Goal: Task Accomplishment & Management: Manage account settings

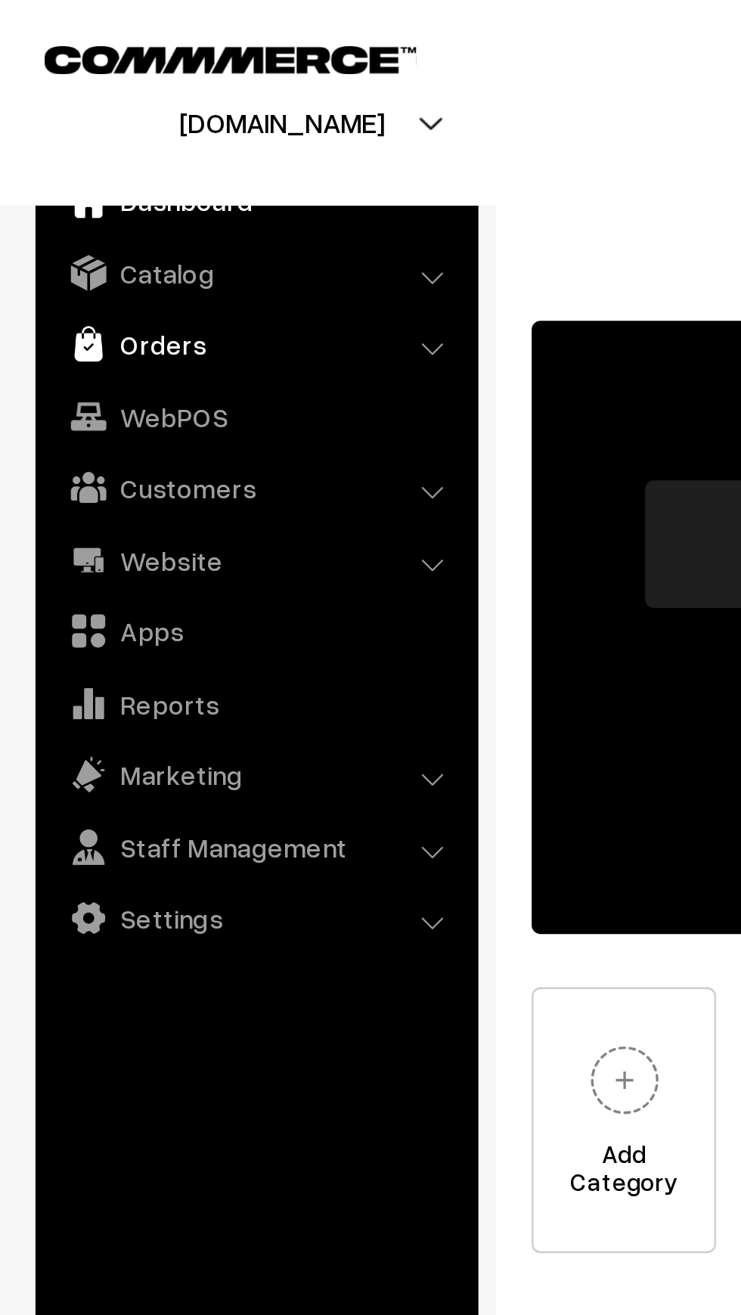
click at [53, 148] on link "Orders" at bounding box center [109, 146] width 180 height 27
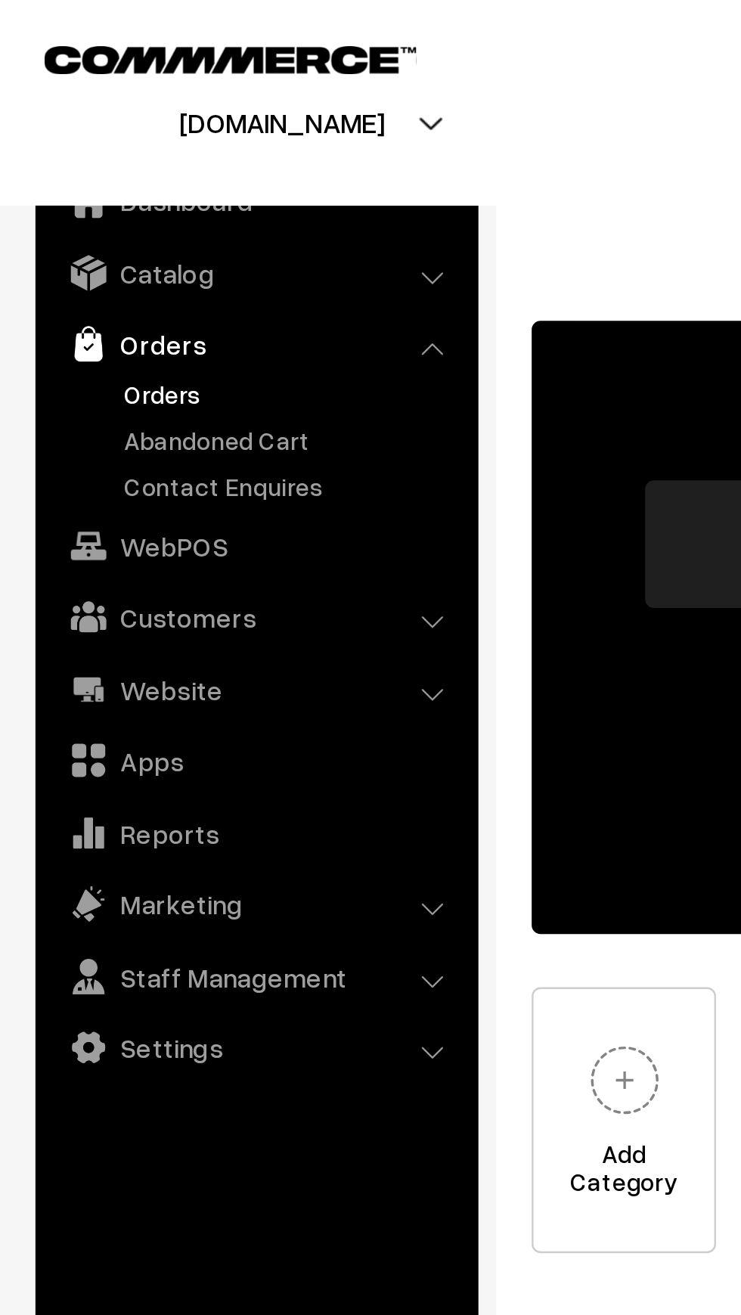
click at [54, 172] on link "Orders" at bounding box center [124, 168] width 150 height 16
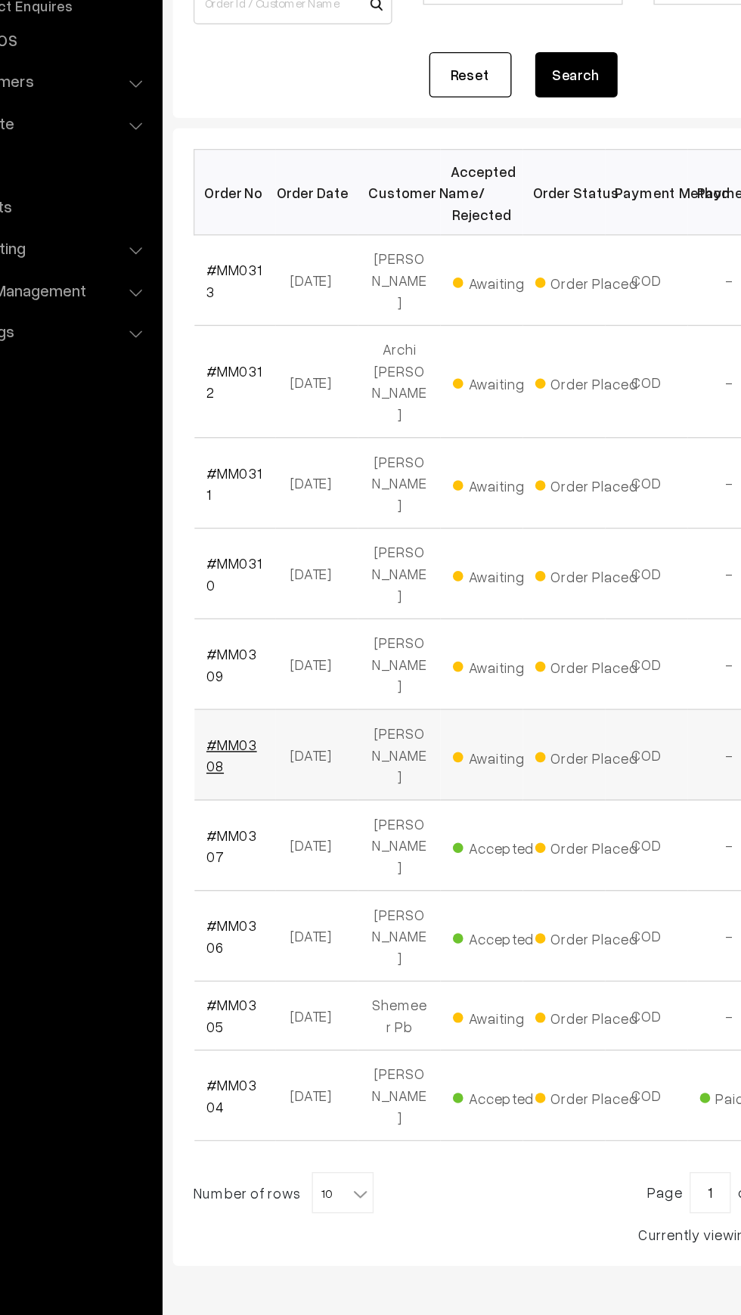
click at [269, 744] on link "#MM0308" at bounding box center [255, 758] width 37 height 29
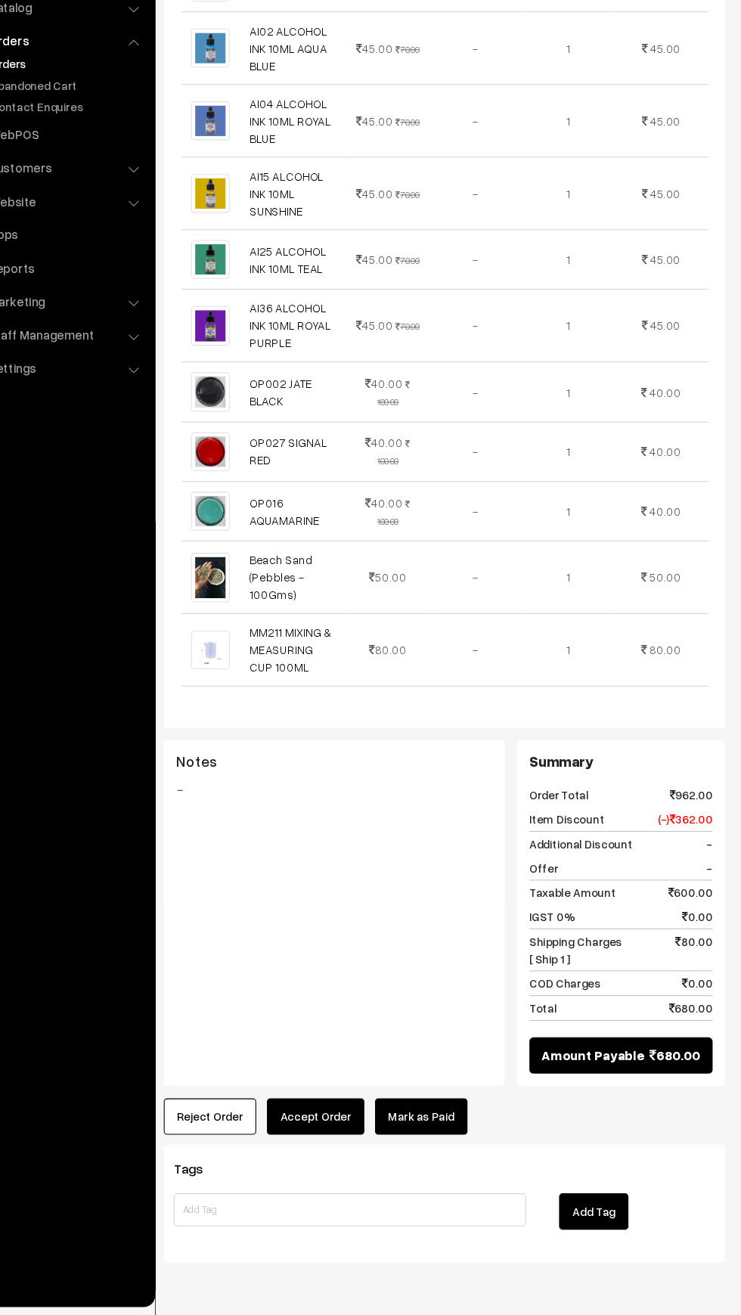
scroll to position [669, 0]
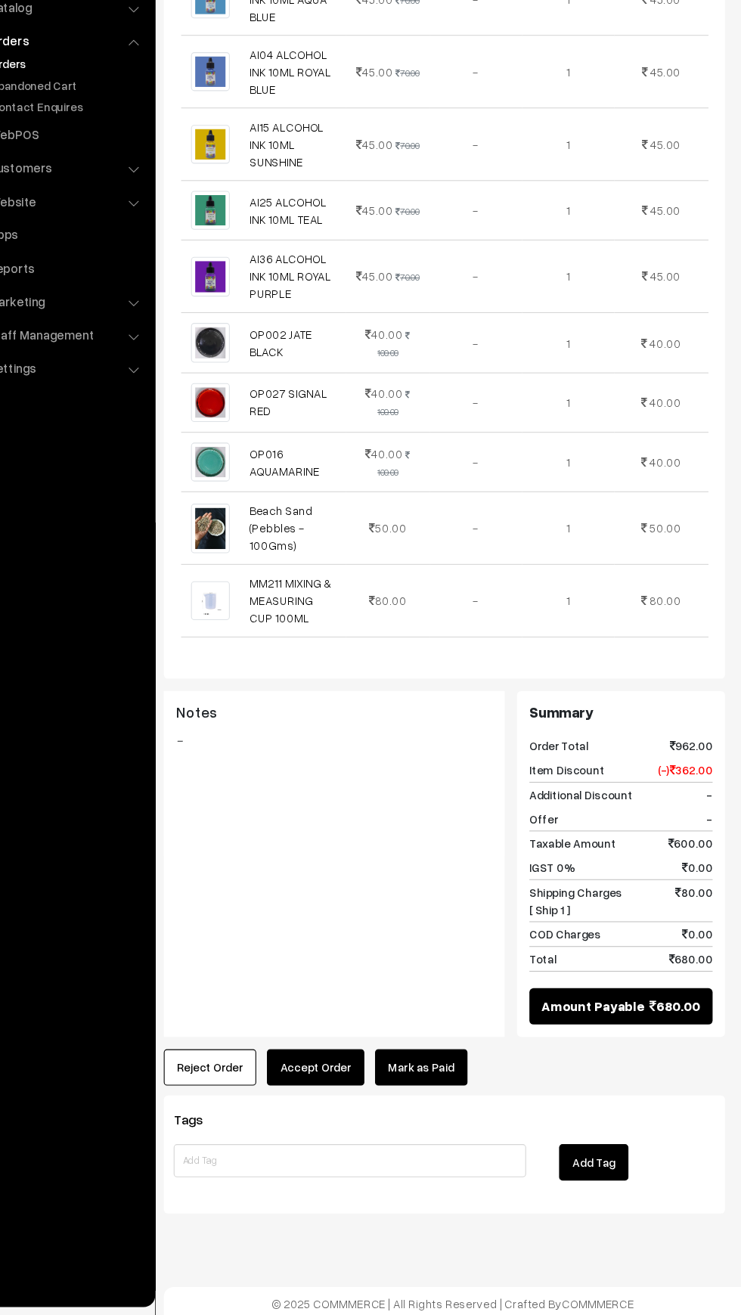
click at [541, 1214] on div "Tags Add Tag" at bounding box center [469, 1168] width 514 height 108
click at [292, 596] on link "Beach Sand (Pebbles - 100Gms)" at bounding box center [319, 594] width 58 height 45
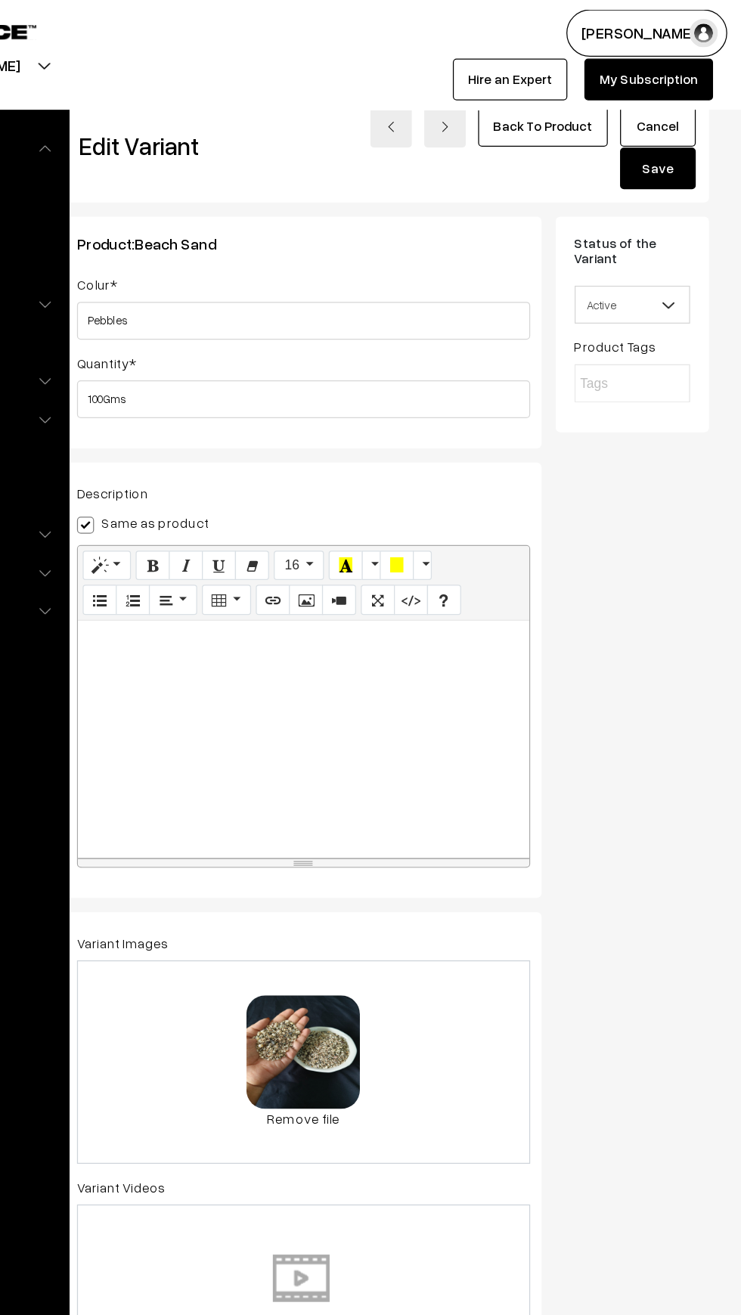
click at [627, 252] on span "Active" at bounding box center [654, 244] width 91 height 26
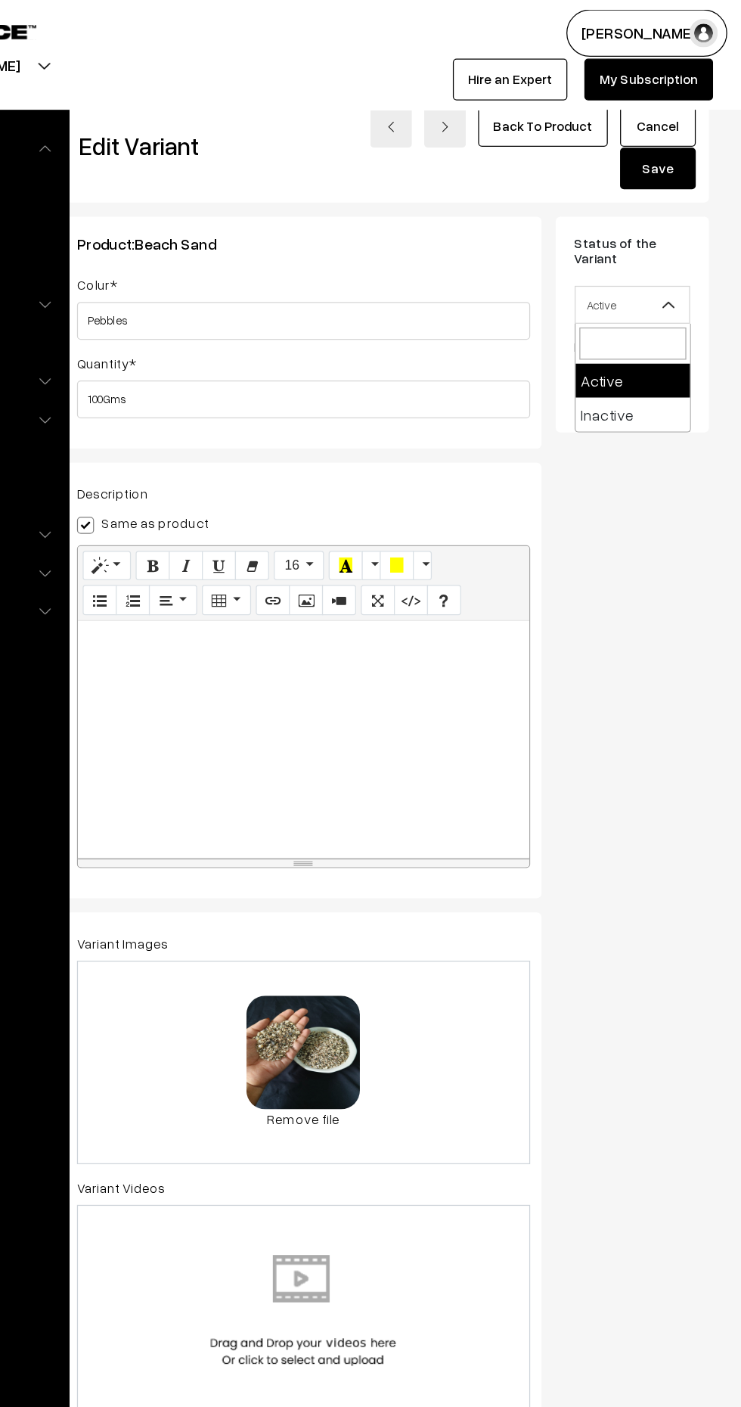
select select "2"
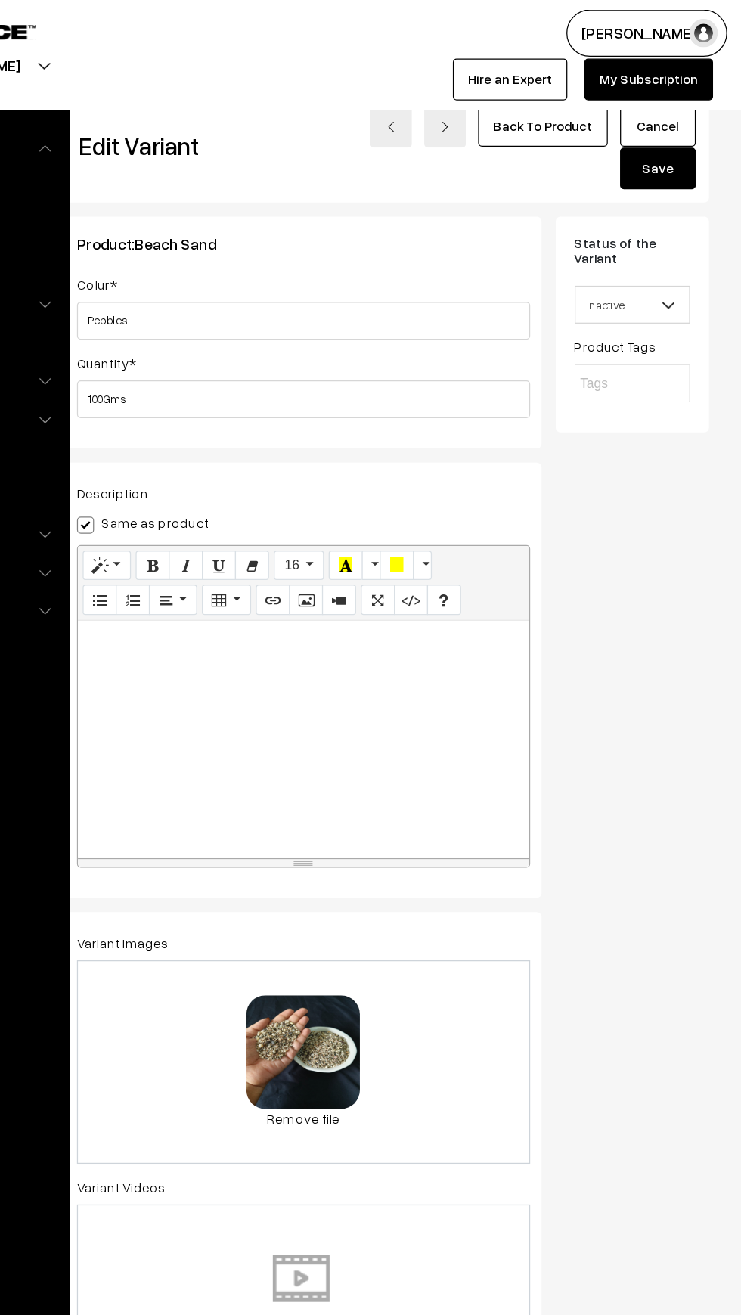
click at [666, 150] on button "Save" at bounding box center [674, 134] width 60 height 33
